Goal: Navigation & Orientation: Find specific page/section

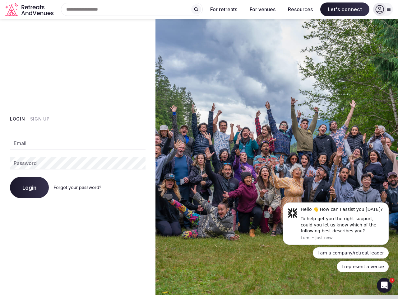
click at [199, 148] on img at bounding box center [277, 157] width 243 height 276
click at [132, 9] on div "Search Popular Destinations [GEOGRAPHIC_DATA], [GEOGRAPHIC_DATA] [GEOGRAPHIC_DA…" at bounding box center [129, 9] width 147 height 13
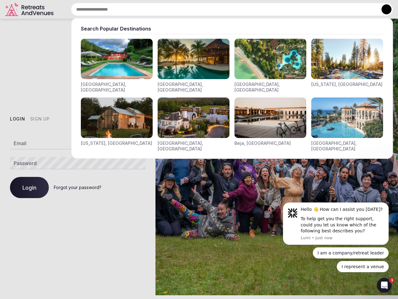
click at [196, 9] on input "text" at bounding box center [232, 9] width 323 height 13
click at [224, 9] on input "text" at bounding box center [232, 9] width 323 height 13
click at [263, 9] on input "text" at bounding box center [232, 9] width 323 height 13
click at [301, 9] on input "text" at bounding box center [232, 9] width 323 height 13
click at [345, 9] on input "text" at bounding box center [232, 9] width 323 height 13
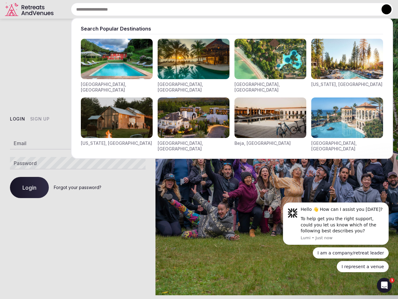
click at [384, 9] on button at bounding box center [387, 9] width 10 height 10
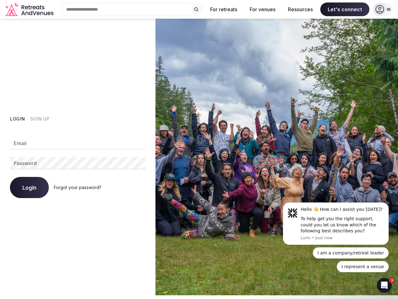
click at [17, 119] on button "Login" at bounding box center [17, 119] width 15 height 6
click at [40, 119] on button "Sign Up" at bounding box center [40, 119] width 20 height 6
